Goal: Navigation & Orientation: Find specific page/section

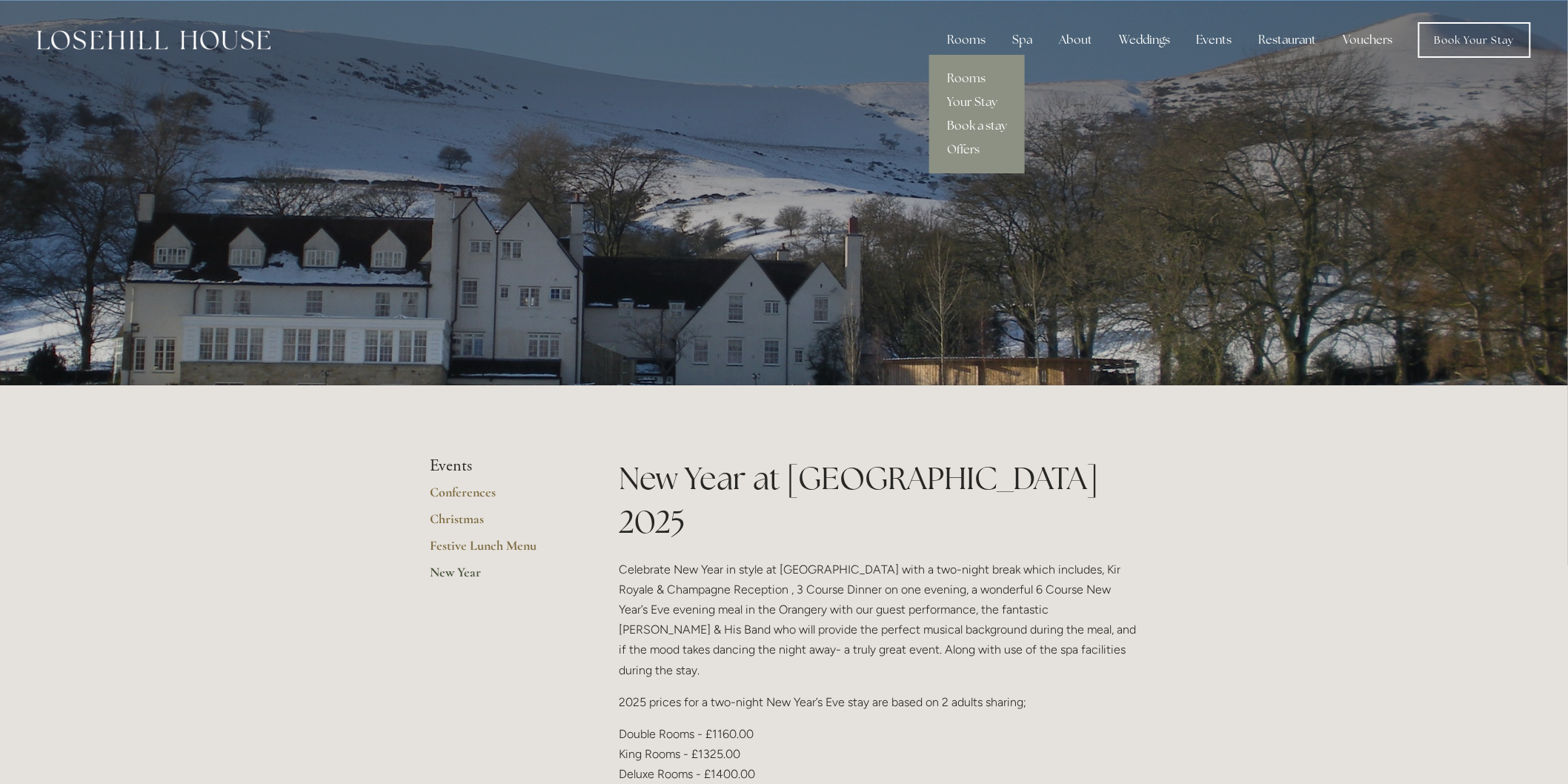
click at [991, 121] on link "Book a stay" at bounding box center [977, 126] width 95 height 24
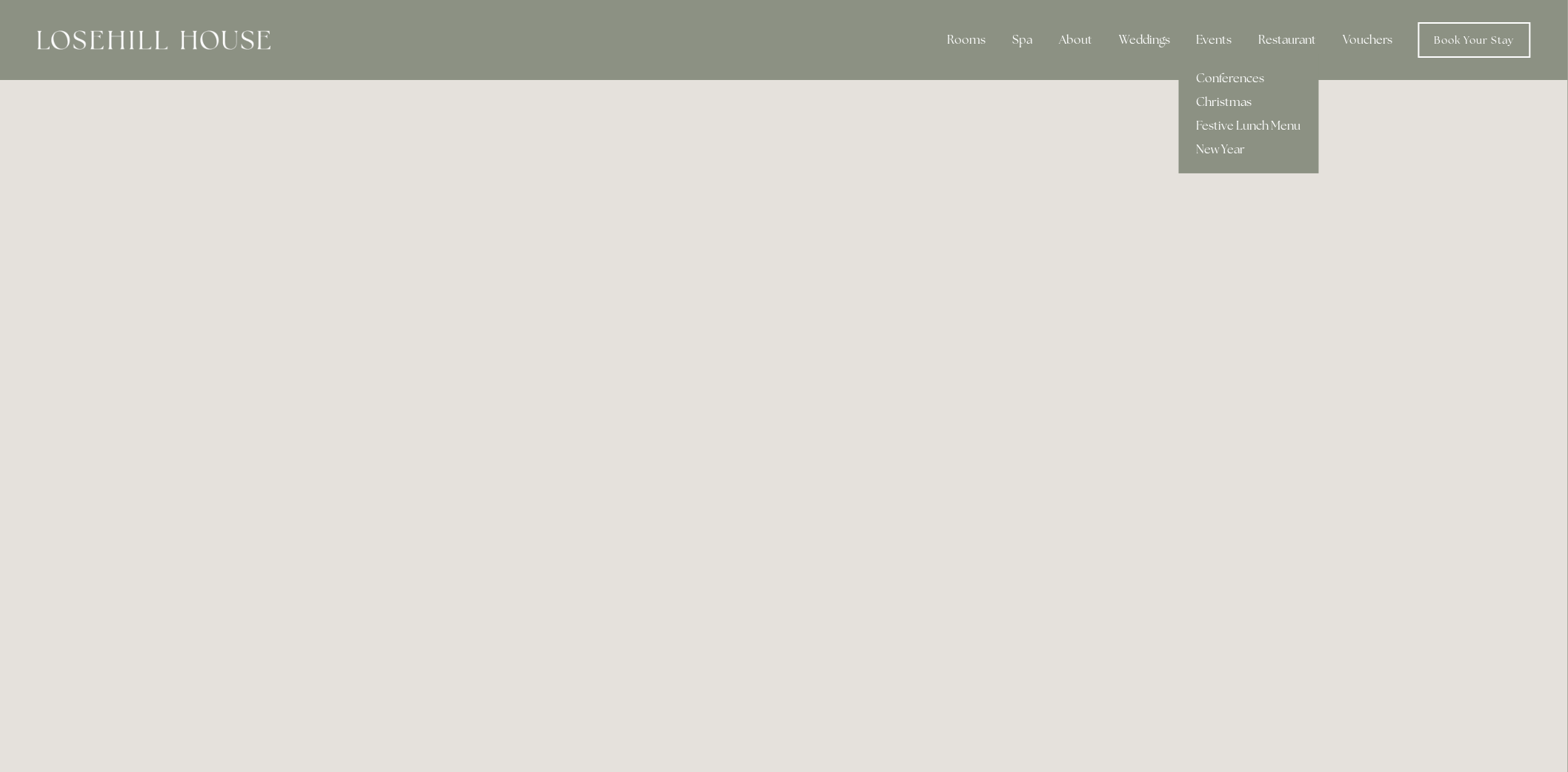
click at [1228, 98] on link "Christmas" at bounding box center [1248, 102] width 140 height 24
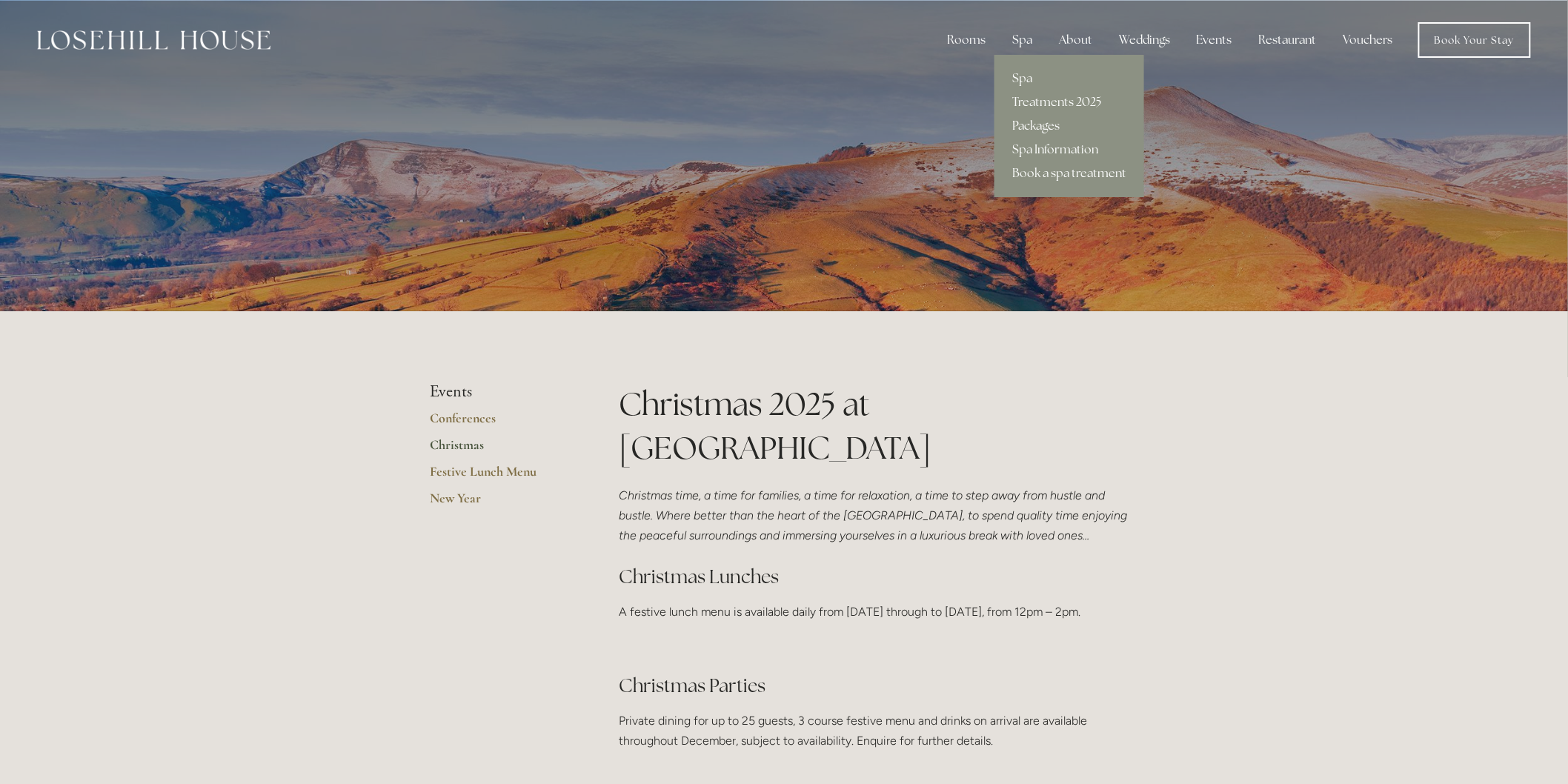
click at [1046, 116] on link "Packages" at bounding box center [1069, 126] width 150 height 24
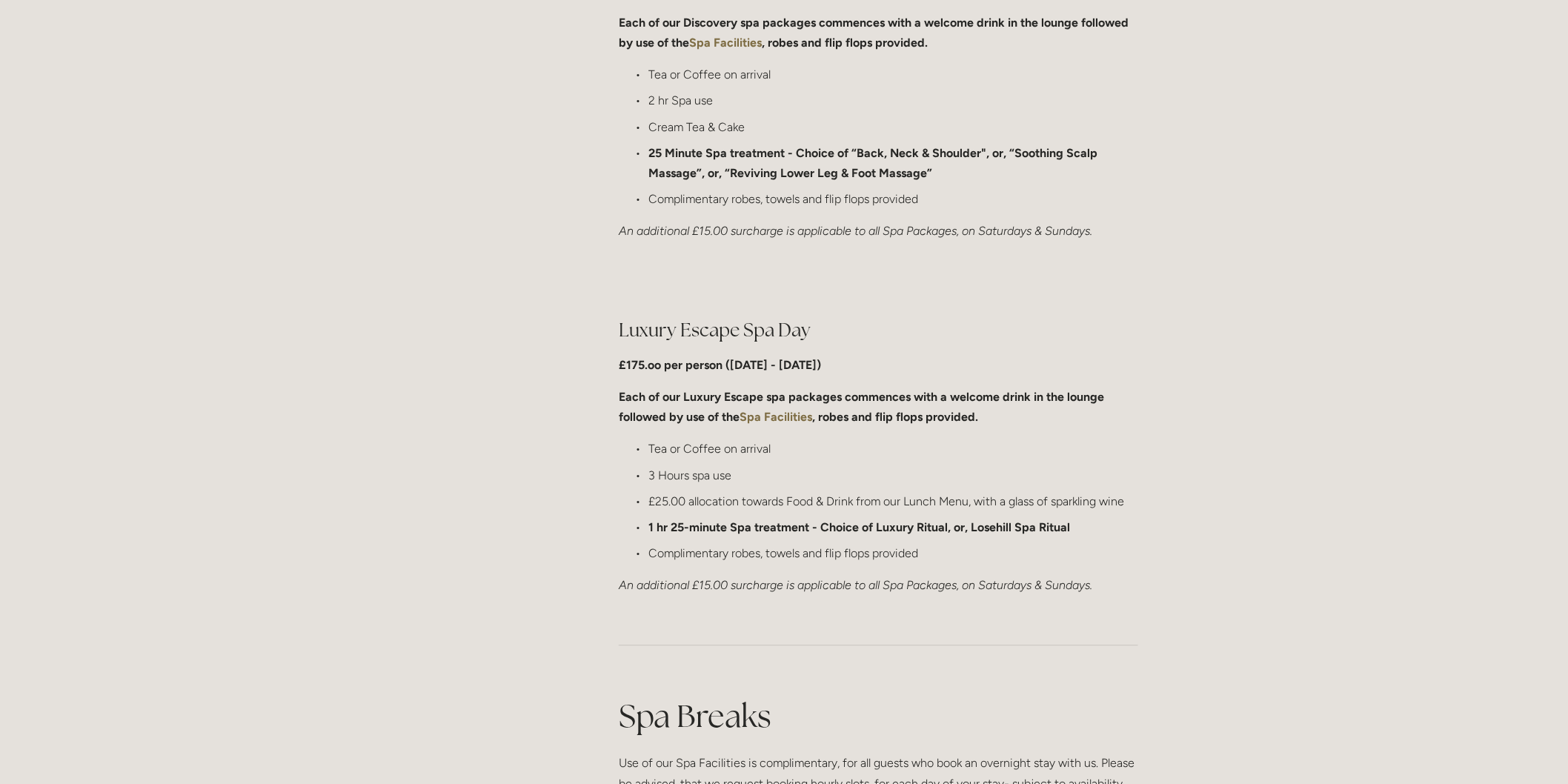
scroll to position [1317, 0]
